Goal: Information Seeking & Learning: Learn about a topic

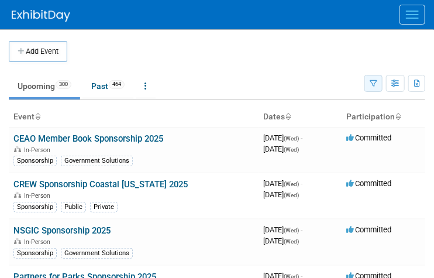
click at [375, 84] on icon "button" at bounding box center [374, 84] width 8 height 8
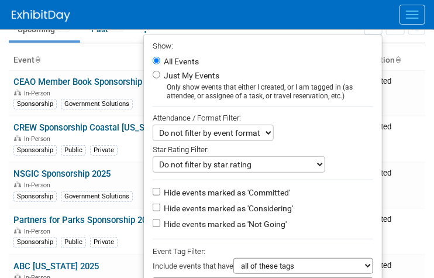
scroll to position [141, 0]
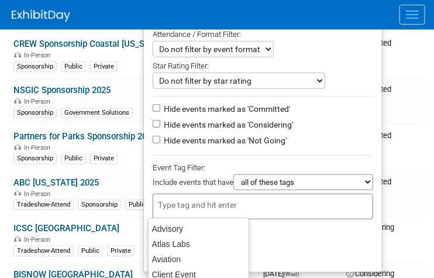
click at [219, 207] on input "text" at bounding box center [205, 205] width 94 height 12
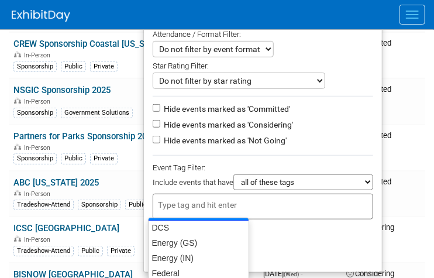
scroll to position [94, 0]
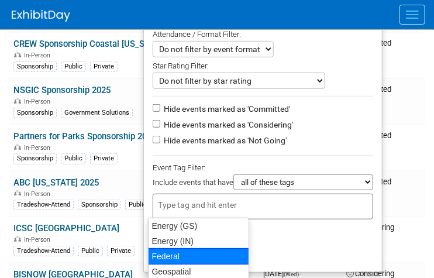
click at [185, 262] on div "Federal" at bounding box center [198, 256] width 101 height 16
type input "Federal"
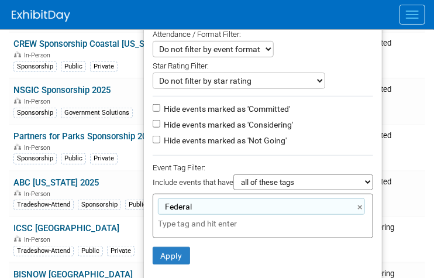
click at [200, 221] on input "text" at bounding box center [240, 224] width 164 height 12
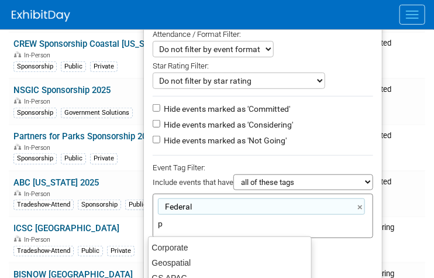
type input "pu"
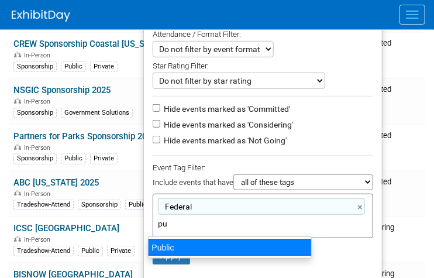
click at [197, 245] on div "Public" at bounding box center [230, 247] width 164 height 16
type input "Federal, Public"
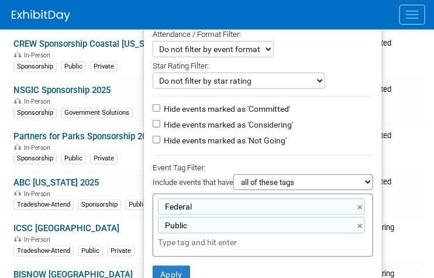
click at [204, 232] on div "Federal, Public Federal × Public ×" at bounding box center [263, 225] width 221 height 63
type input "pr"
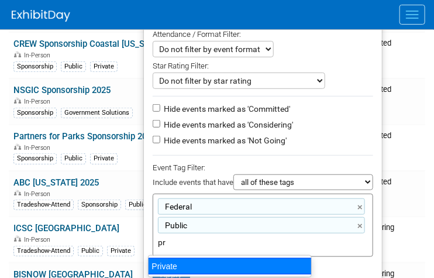
click at [194, 263] on div "Private" at bounding box center [230, 266] width 164 height 16
type input "Federal, Public, Private"
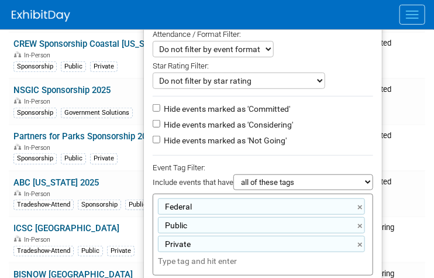
scroll to position [234, 0]
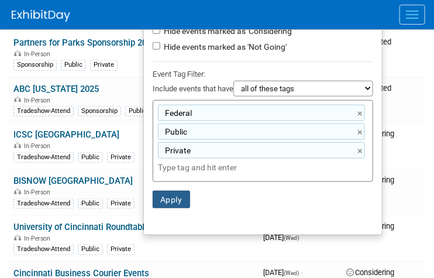
click at [162, 203] on button "Apply" at bounding box center [171, 200] width 37 height 18
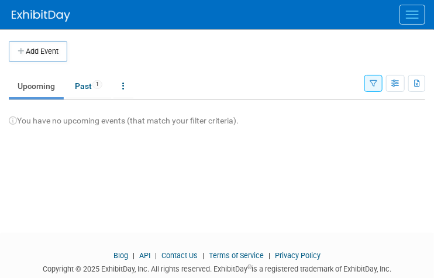
click at [375, 88] on button "button" at bounding box center [374, 83] width 18 height 17
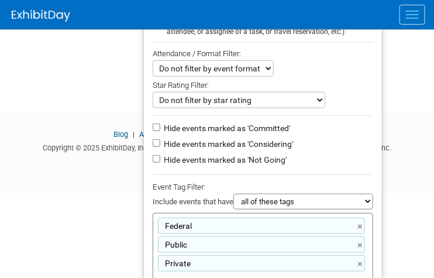
scroll to position [141, 0]
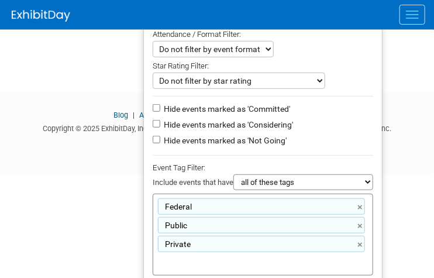
click at [279, 176] on select "all of these tags any one of these tags only and exactly these specific tags" at bounding box center [304, 182] width 140 height 16
select select "any"
click at [234, 174] on select "all of these tags any one of these tags only and exactly these specific tags" at bounding box center [304, 182] width 140 height 16
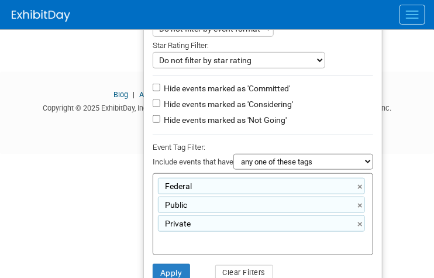
scroll to position [189, 0]
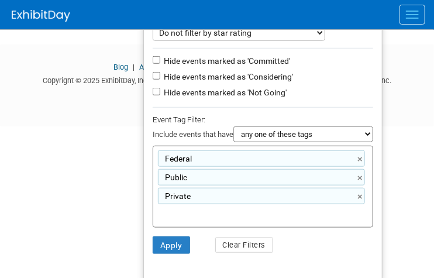
click at [184, 233] on li "Apply Clear Filters" at bounding box center [263, 245] width 238 height 35
click at [166, 242] on button "Apply" at bounding box center [171, 246] width 37 height 18
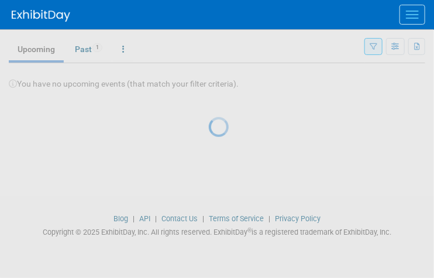
scroll to position [37, 0]
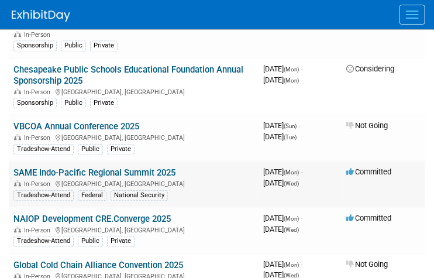
scroll to position [609, 0]
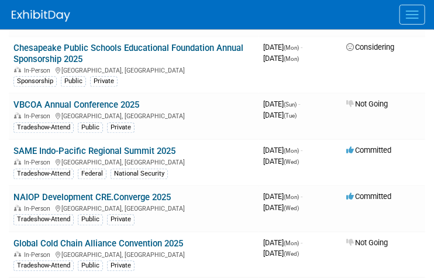
click at [274, 20] on div at bounding box center [223, 14] width 423 height 29
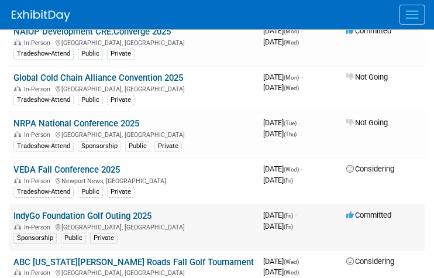
scroll to position [796, 0]
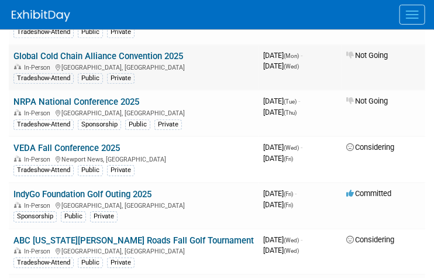
click at [233, 71] on div "Tradeshow-Attend Public Private" at bounding box center [133, 77] width 241 height 12
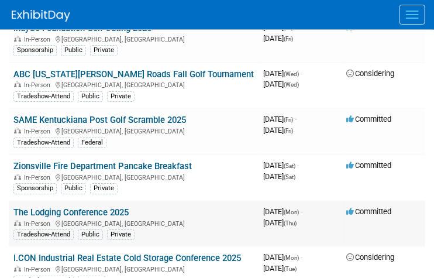
scroll to position [984, 0]
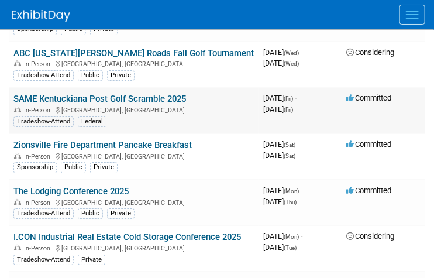
click at [422, 108] on td "Committed" at bounding box center [383, 110] width 83 height 46
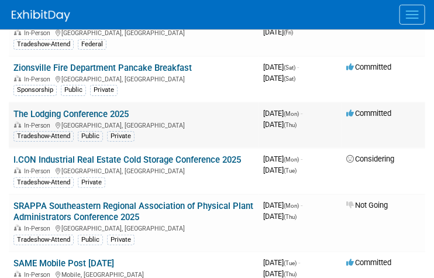
scroll to position [1077, 0]
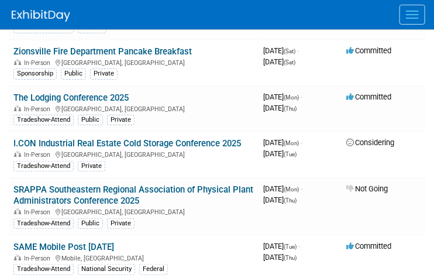
click at [183, 138] on link "I.CON Industrial Real Estate Cold Storage Conference 2025" at bounding box center [127, 143] width 228 height 11
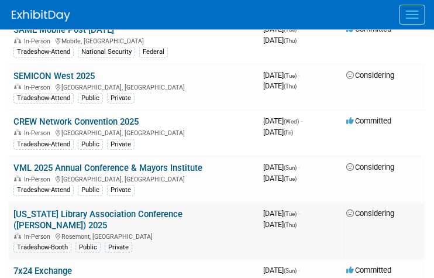
scroll to position [1311, 0]
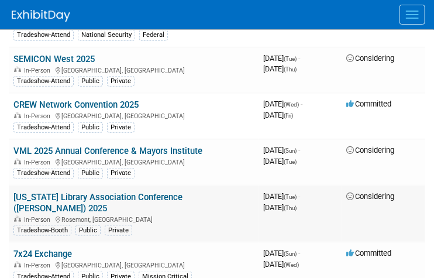
click at [141, 192] on link "[US_STATE] Library Association Conference ([PERSON_NAME]) 2025" at bounding box center [97, 203] width 169 height 22
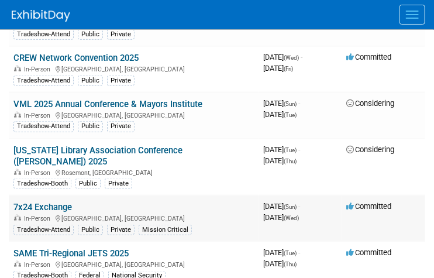
scroll to position [1405, 0]
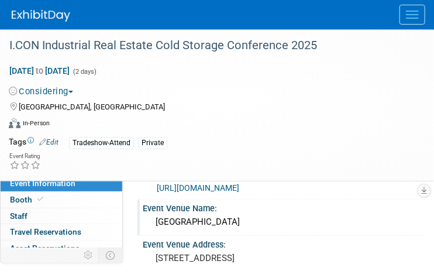
scroll to position [47, 0]
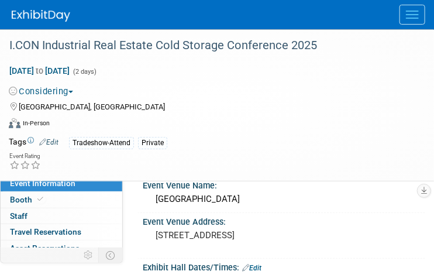
click at [52, 96] on button "Considering" at bounding box center [43, 91] width 69 height 12
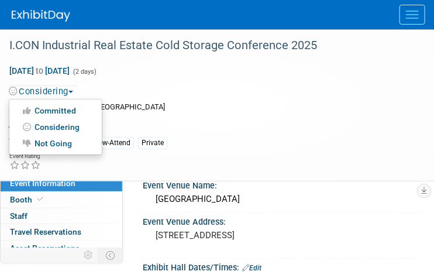
click at [60, 140] on link "Not Going" at bounding box center [55, 143] width 92 height 16
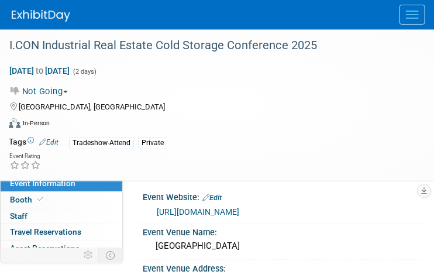
click at [354, 142] on div "Tradeshow-Attend Private" at bounding box center [240, 142] width 342 height 13
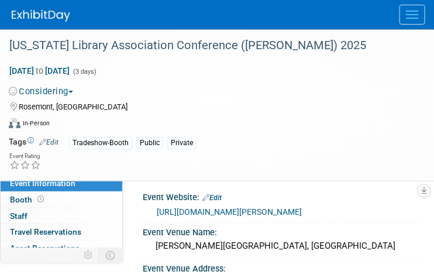
click at [202, 215] on link "[URL][DOMAIN_NAME][PERSON_NAME]" at bounding box center [229, 211] width 145 height 9
